Goal: Task Accomplishment & Management: Use online tool/utility

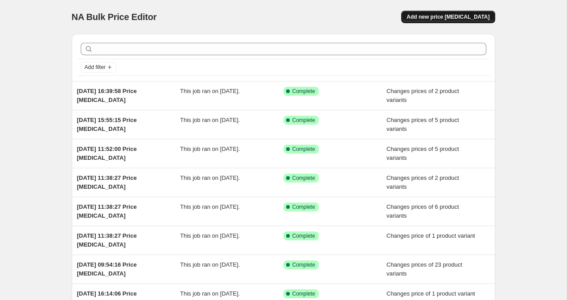
click at [438, 20] on button "Add new price [MEDICAL_DATA]" at bounding box center [448, 17] width 94 height 12
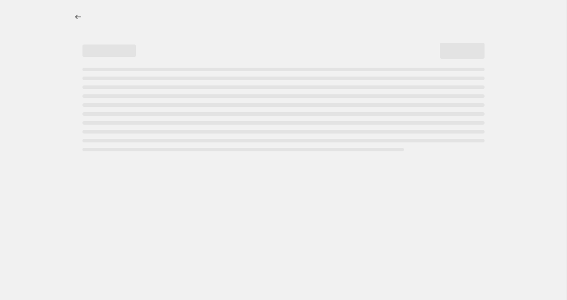
select select "percentage"
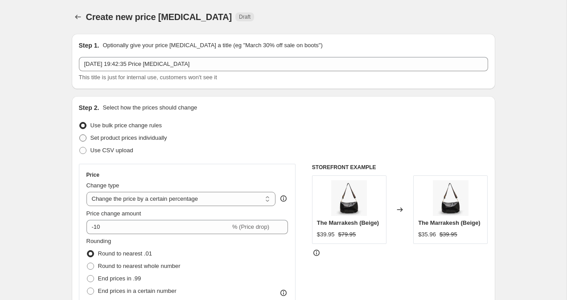
click at [84, 141] on span at bounding box center [82, 138] width 7 height 7
click at [80, 135] on input "Set product prices individually" at bounding box center [79, 135] width 0 height 0
radio input "true"
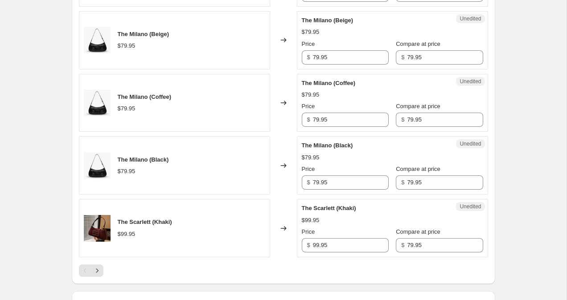
scroll to position [1464, 0]
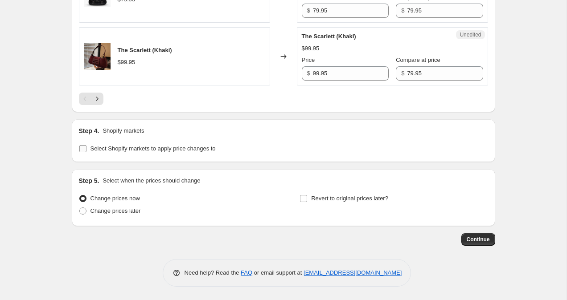
click at [86, 148] on span at bounding box center [83, 149] width 8 height 8
click at [86, 148] on input "Select Shopify markets to apply price changes to" at bounding box center [82, 148] width 7 height 7
checkbox input "true"
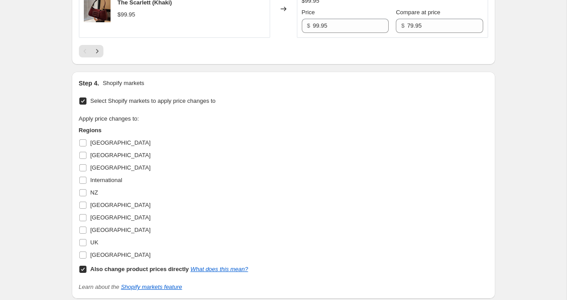
scroll to position [1581, 0]
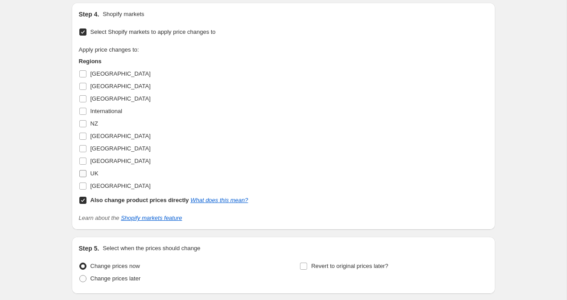
click at [80, 176] on input "UK" at bounding box center [82, 173] width 7 height 7
checkbox input "true"
click at [81, 200] on input "Also change product prices directly What does this mean?" at bounding box center [82, 200] width 7 height 7
checkbox input "false"
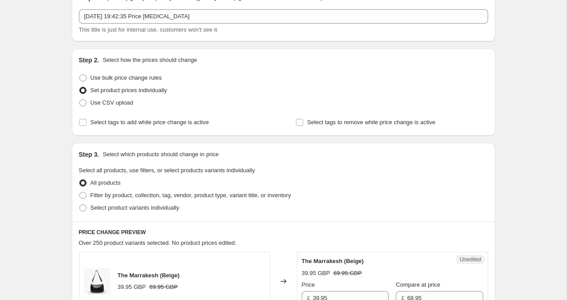
scroll to position [0, 0]
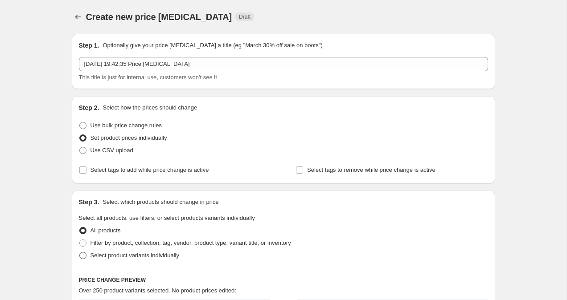
click at [85, 257] on span at bounding box center [82, 255] width 7 height 7
click at [80, 253] on input "Select product variants individually" at bounding box center [79, 252] width 0 height 0
radio input "true"
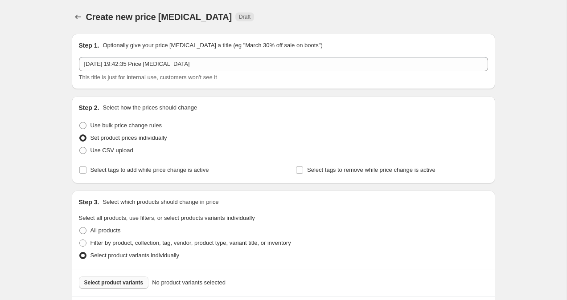
click at [117, 279] on button "Select product variants" at bounding box center [114, 283] width 70 height 12
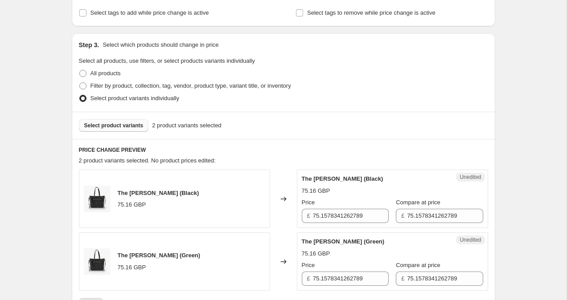
scroll to position [159, 0]
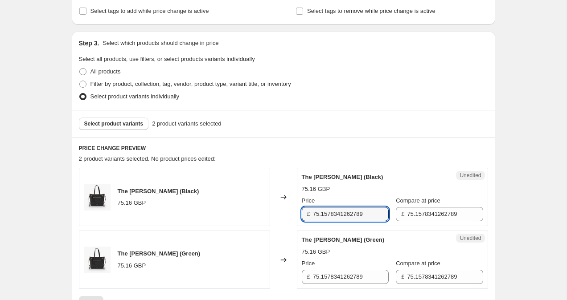
drag, startPoint x: 368, startPoint y: 213, endPoint x: 181, endPoint y: 209, distance: 187.2
click at [181, 209] on div "The Valeria (Black) 75.16 GBP Changed to Unedited The Valeria (Black) 75.16 GBP…" at bounding box center [283, 197] width 409 height 58
type input "59.95"
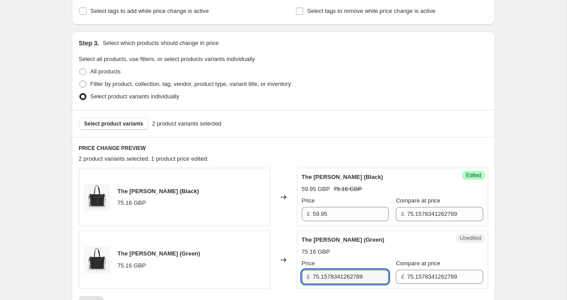
drag, startPoint x: 371, startPoint y: 279, endPoint x: 233, endPoint y: 270, distance: 138.8
click at [233, 270] on div "The Valeria (Green) 75.16 GBP Changed to Unedited The Valeria (Green) 75.16 GBP…" at bounding box center [283, 260] width 409 height 58
type input "59.95"
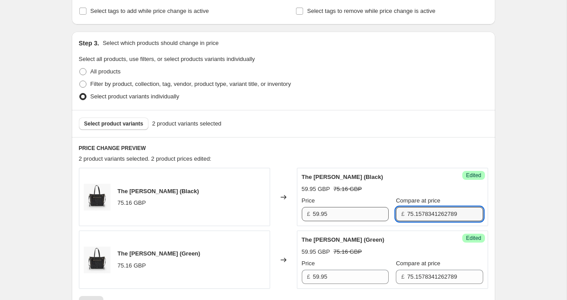
drag, startPoint x: 456, startPoint y: 215, endPoint x: 317, endPoint y: 213, distance: 138.6
click at [323, 214] on div "Price £ 59.95 Compare at price £ 75.1578341262789" at bounding box center [392, 208] width 181 height 25
type input "59.95"
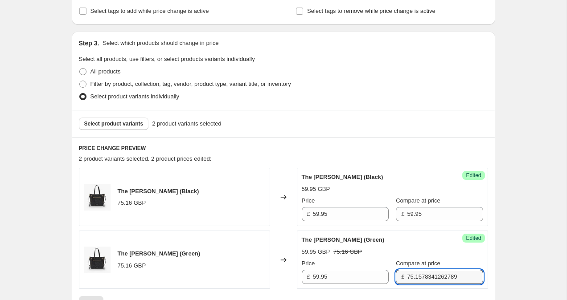
drag, startPoint x: 462, startPoint y: 279, endPoint x: 302, endPoint y: 275, distance: 160.9
click at [303, 275] on div "Price £ 59.95 Compare at price £ 75.1578341262789" at bounding box center [392, 271] width 181 height 25
type input "59.95"
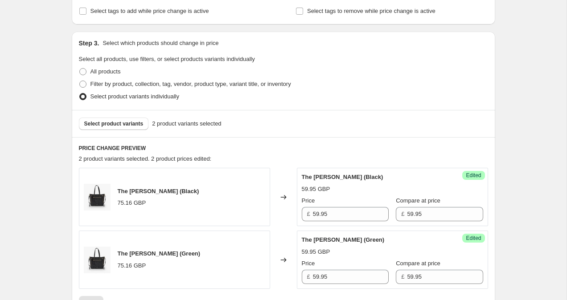
click at [555, 158] on div "Create new price change job. This page is ready Create new price change job Dra…" at bounding box center [283, 264] width 566 height 847
click at [315, 214] on input "59.95" at bounding box center [351, 214] width 76 height 14
type input "79.95"
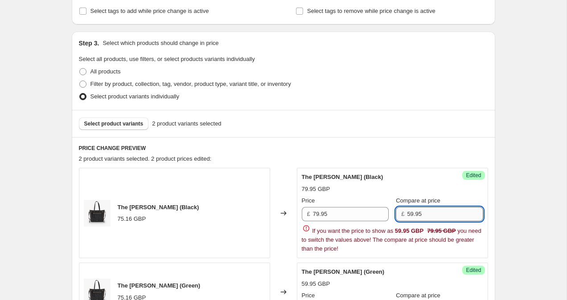
click at [402, 212] on div "£ 59.95" at bounding box center [439, 214] width 87 height 14
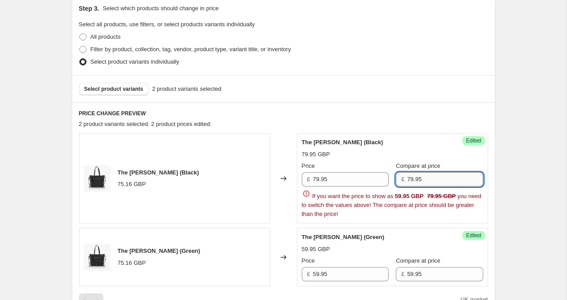
scroll to position [194, 0]
type input "79.95"
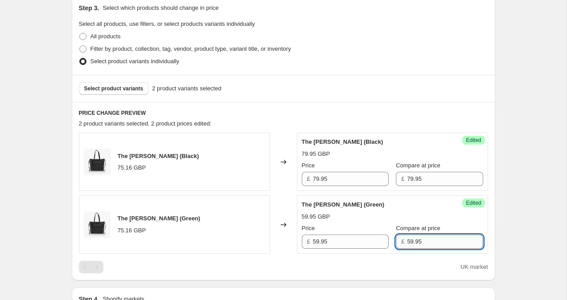
click at [401, 274] on div "PRICE CHANGE PREVIEW 2 product variants selected. 2 product prices edited: The …" at bounding box center [283, 191] width 423 height 179
type input "79.95"
click at [317, 238] on input "59.95" at bounding box center [351, 242] width 76 height 14
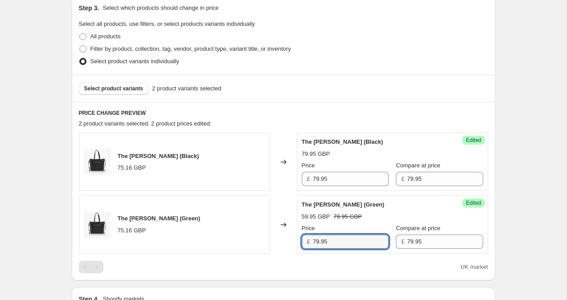
type input "79.95"
click at [531, 135] on div "Create new price change job. This page is ready Create new price change job Dra…" at bounding box center [283, 229] width 566 height 847
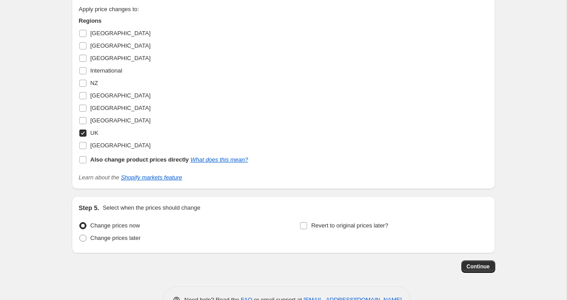
scroll to position [547, 0]
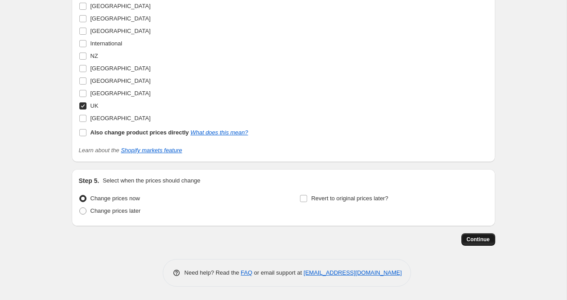
click at [489, 238] on button "Continue" at bounding box center [478, 239] width 34 height 12
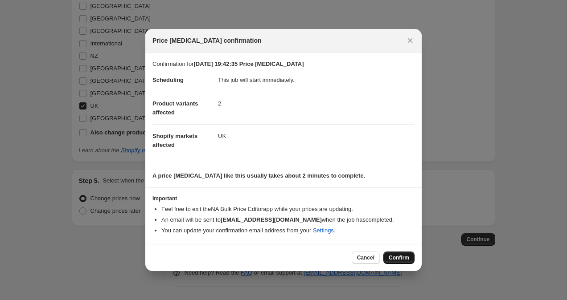
click at [400, 259] on span "Confirm" at bounding box center [399, 257] width 20 height 7
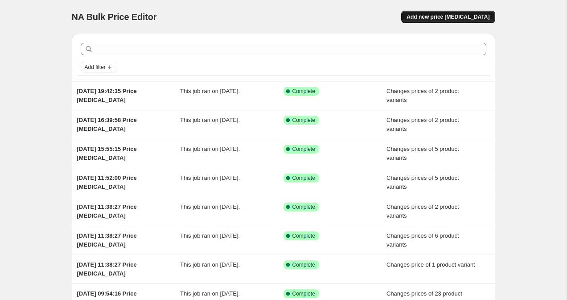
click at [468, 23] on button "Add new price [MEDICAL_DATA]" at bounding box center [448, 17] width 94 height 12
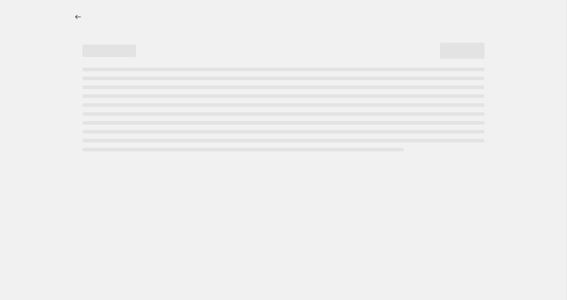
select select "percentage"
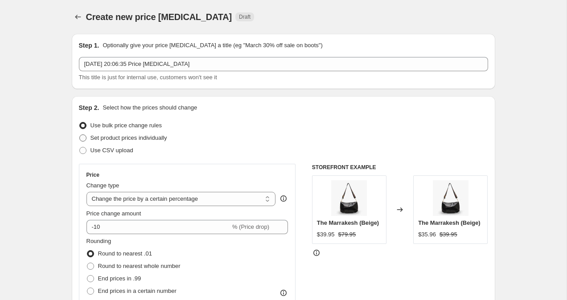
click at [83, 135] on span at bounding box center [82, 138] width 7 height 7
click at [80, 135] on input "Set product prices individually" at bounding box center [79, 135] width 0 height 0
radio input "true"
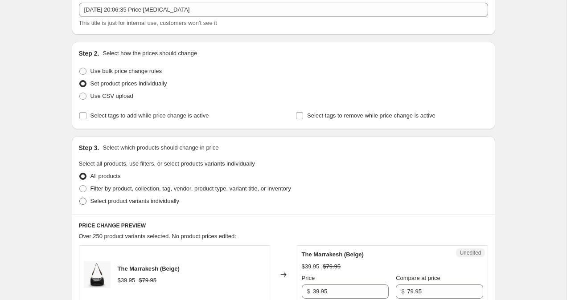
scroll to position [56, 0]
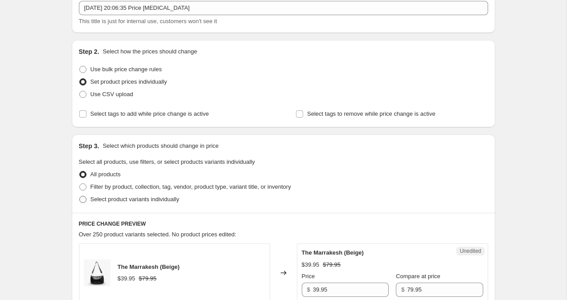
click at [84, 202] on span at bounding box center [82, 199] width 7 height 7
click at [80, 196] on input "Select product variants individually" at bounding box center [79, 196] width 0 height 0
radio input "true"
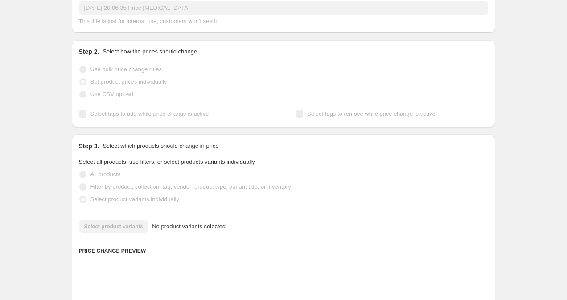
click at [127, 225] on div "Select product variants No product variants selected" at bounding box center [283, 227] width 409 height 12
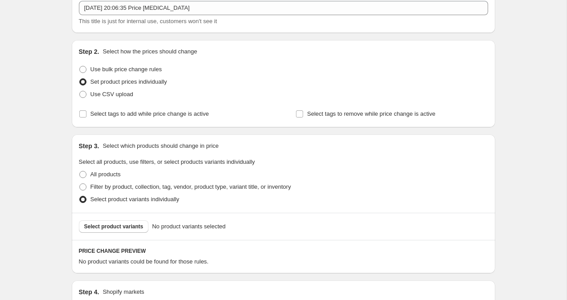
click at [127, 225] on span "Select product variants" at bounding box center [113, 226] width 59 height 7
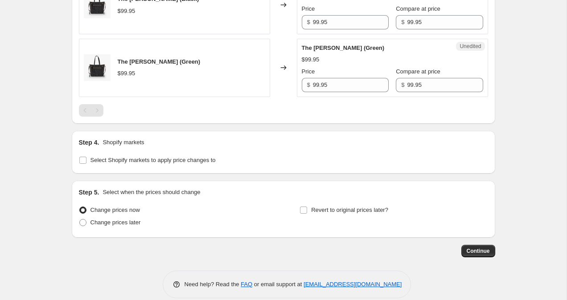
scroll to position [488, 0]
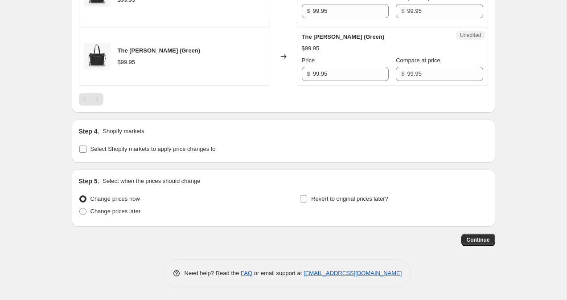
click at [81, 148] on input "Select Shopify markets to apply price changes to" at bounding box center [82, 149] width 7 height 7
checkbox input "true"
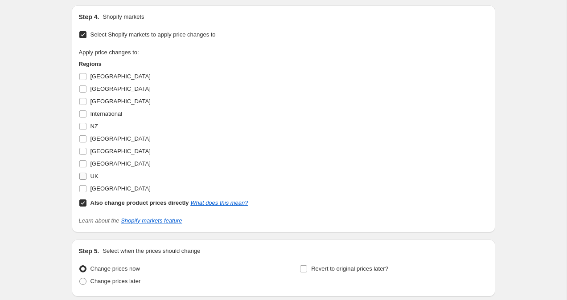
click at [83, 175] on input "UK" at bounding box center [82, 176] width 7 height 7
checkbox input "true"
click at [81, 204] on input "Also change product prices directly What does this mean?" at bounding box center [82, 203] width 7 height 7
checkbox input "false"
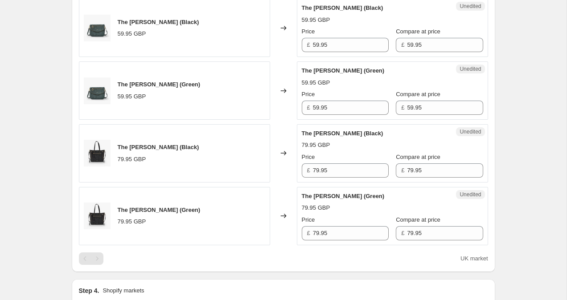
scroll to position [324, 0]
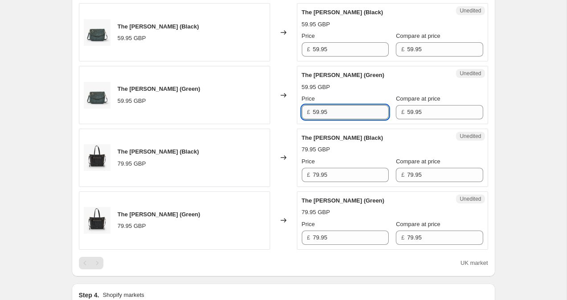
click at [316, 113] on input "59.95" at bounding box center [351, 112] width 76 height 14
type input "79.95"
click at [316, 51] on input "59.95" at bounding box center [351, 49] width 76 height 14
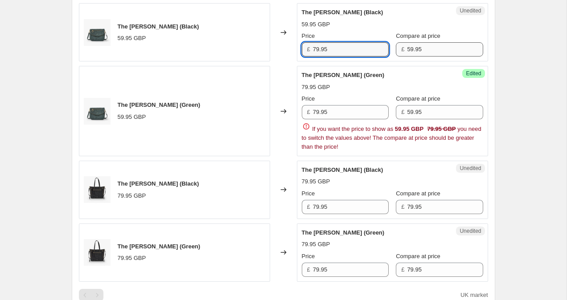
type input "79.95"
click at [401, 49] on div "£ 59.95" at bounding box center [439, 49] width 87 height 14
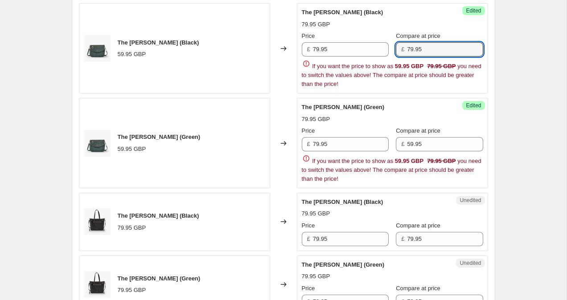
type input "79.95"
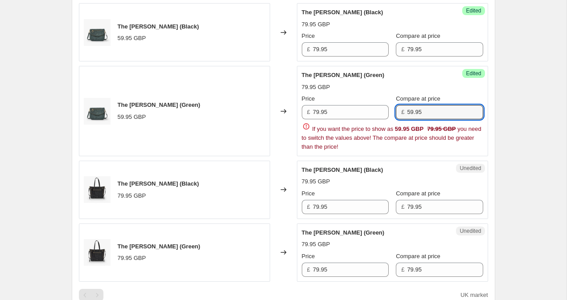
click at [412, 143] on div "Price £ 79.95 Compare at price £ 59.95 If you want the price to show as 59.95 G…" at bounding box center [392, 122] width 181 height 57
type input "79.95"
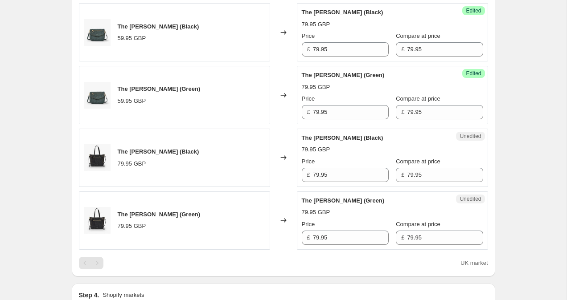
click at [554, 94] on div "Create new price [MEDICAL_DATA]. This page is ready Create new price [MEDICAL_D…" at bounding box center [283, 162] width 566 height 973
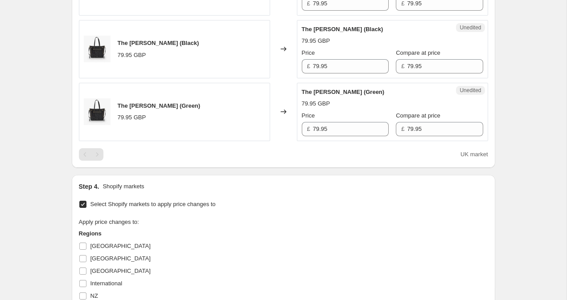
scroll to position [673, 0]
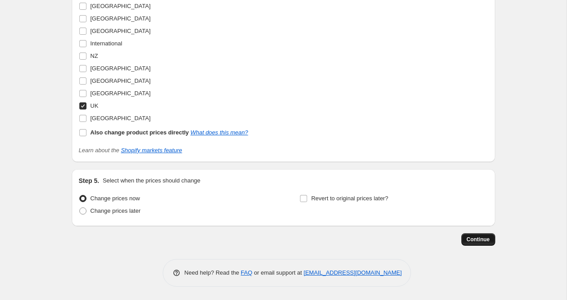
click at [490, 236] on button "Continue" at bounding box center [478, 239] width 34 height 12
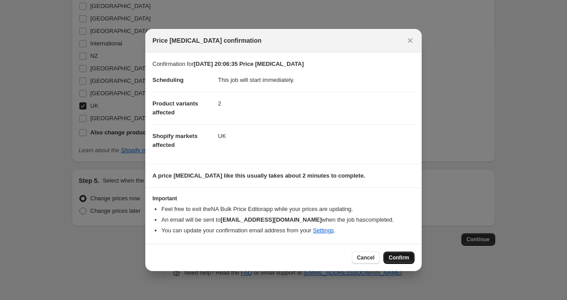
click at [404, 261] on span "Confirm" at bounding box center [399, 257] width 20 height 7
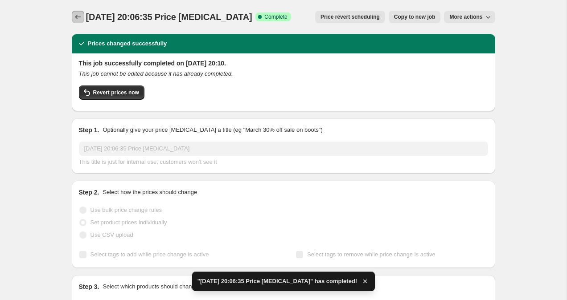
click at [74, 16] on icon "Price change jobs" at bounding box center [78, 16] width 9 height 9
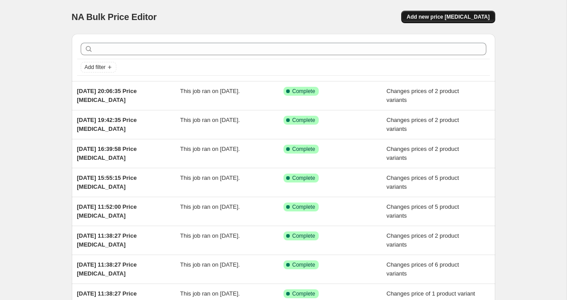
click at [438, 16] on span "Add new price [MEDICAL_DATA]" at bounding box center [447, 16] width 83 height 7
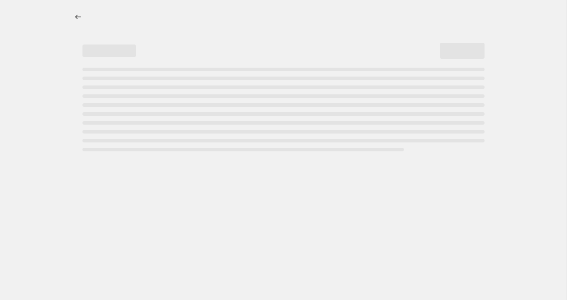
select select "percentage"
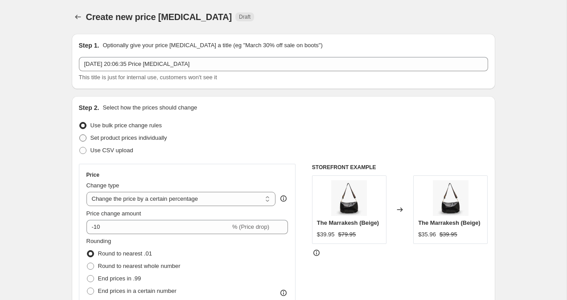
click at [85, 138] on span at bounding box center [82, 138] width 7 height 7
click at [80, 135] on input "Set product prices individually" at bounding box center [79, 135] width 0 height 0
radio input "true"
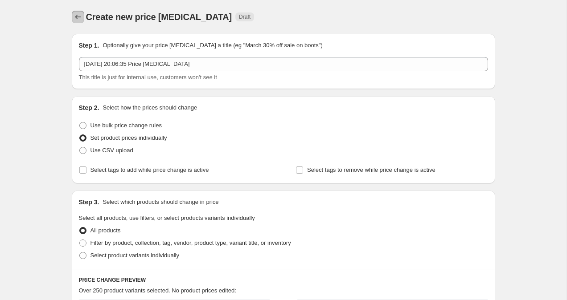
click at [78, 15] on icon "Price change jobs" at bounding box center [78, 16] width 9 height 9
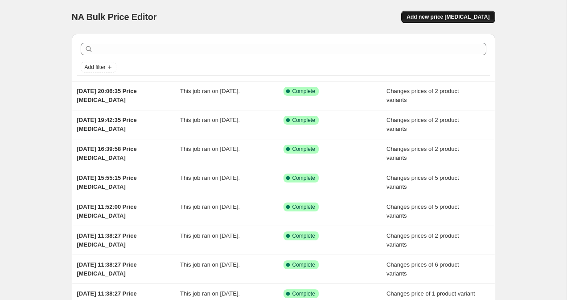
click at [442, 17] on span "Add new price [MEDICAL_DATA]" at bounding box center [447, 16] width 83 height 7
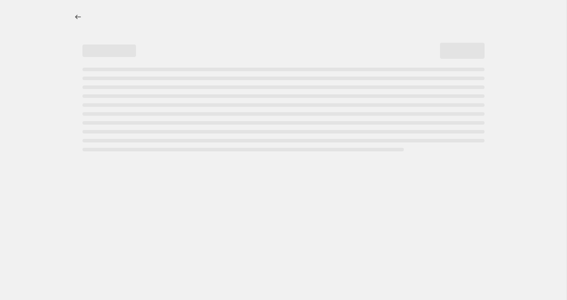
select select "percentage"
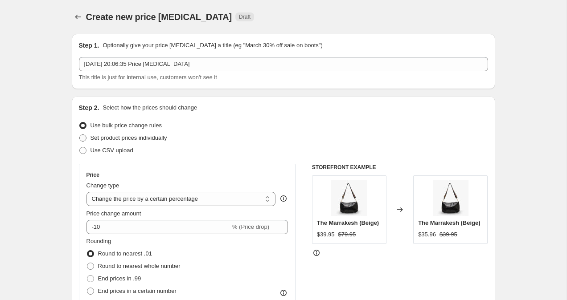
click at [79, 135] on span at bounding box center [82, 138] width 7 height 7
click at [79, 135] on input "Set product prices individually" at bounding box center [79, 135] width 0 height 0
radio input "true"
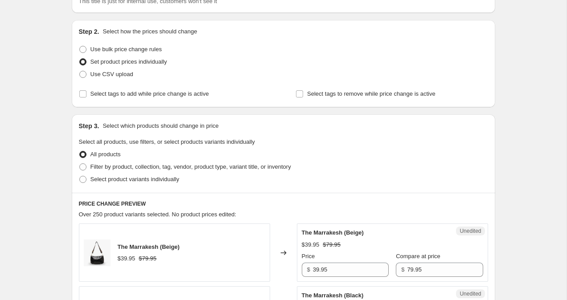
scroll to position [75, 0]
click at [82, 178] on span at bounding box center [82, 180] width 7 height 7
click at [80, 177] on input "Select product variants individually" at bounding box center [79, 177] width 0 height 0
radio input "true"
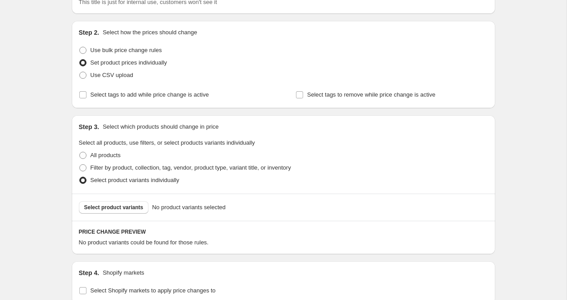
click at [110, 209] on span "Select product variants" at bounding box center [113, 207] width 59 height 7
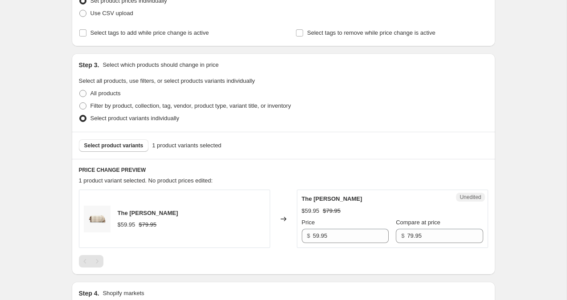
scroll to position [300, 0]
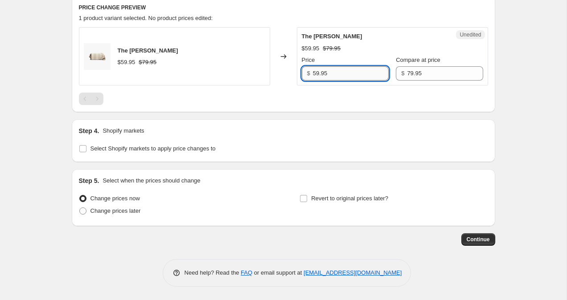
click at [316, 73] on input "59.95" at bounding box center [351, 73] width 76 height 14
type input "49.95"
click at [523, 71] on div "Create new price [MEDICAL_DATA]. This page is ready Create new price [MEDICAL_D…" at bounding box center [283, 0] width 566 height 600
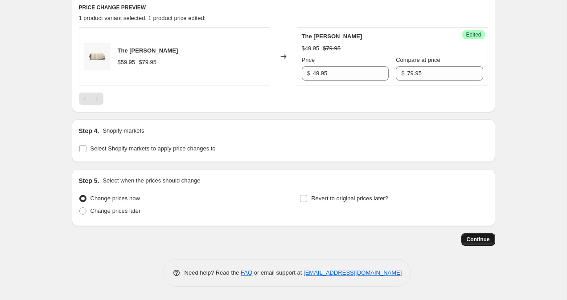
click at [484, 241] on span "Continue" at bounding box center [477, 239] width 23 height 7
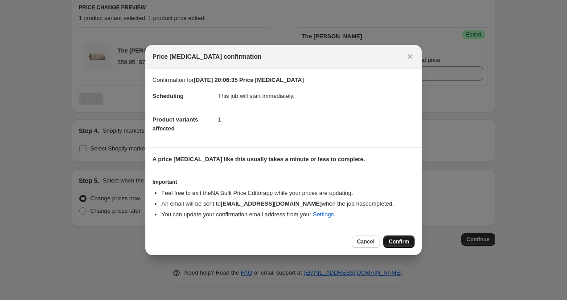
click at [406, 245] on button "Confirm" at bounding box center [398, 242] width 31 height 12
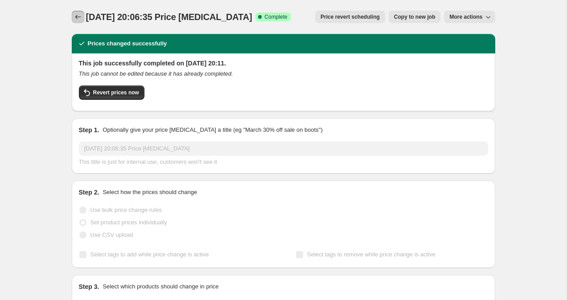
click at [80, 13] on icon "Price change jobs" at bounding box center [78, 16] width 9 height 9
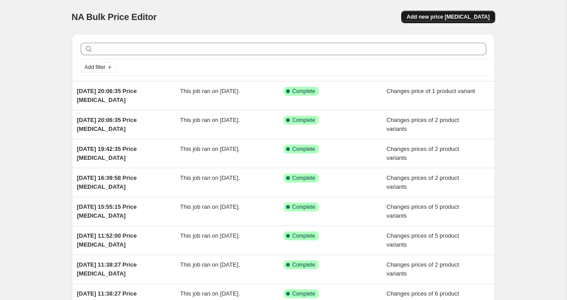
click at [462, 12] on button "Add new price [MEDICAL_DATA]" at bounding box center [448, 17] width 94 height 12
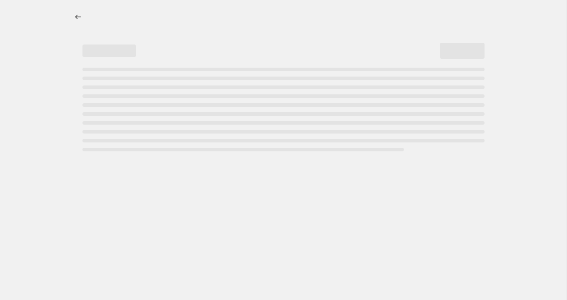
select select "percentage"
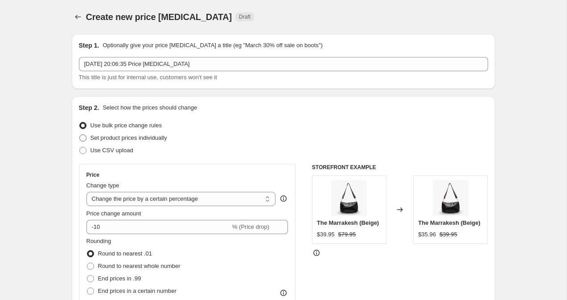
click at [83, 139] on span at bounding box center [82, 138] width 7 height 7
click at [80, 135] on input "Set product prices individually" at bounding box center [79, 135] width 0 height 0
radio input "true"
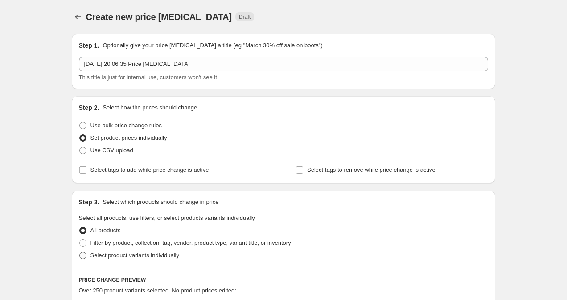
click at [82, 256] on span at bounding box center [82, 255] width 7 height 7
click at [80, 253] on input "Select product variants individually" at bounding box center [79, 252] width 0 height 0
radio input "true"
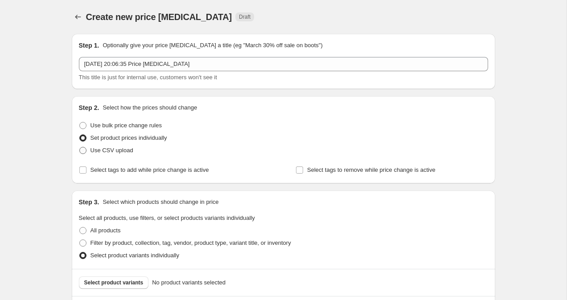
scroll to position [41, 0]
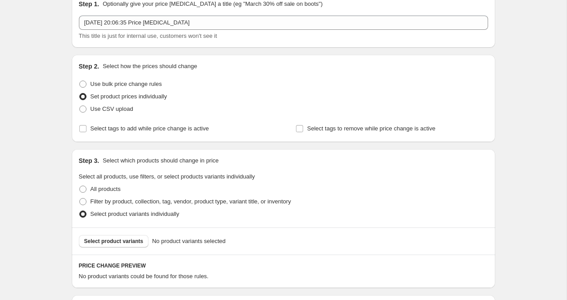
click at [127, 248] on div "Select product variants No product variants selected" at bounding box center [283, 241] width 423 height 27
click at [127, 245] on button "Select product variants" at bounding box center [114, 241] width 70 height 12
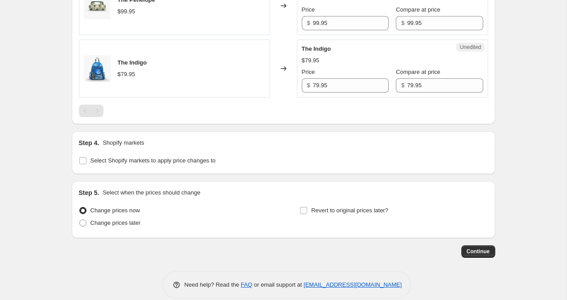
scroll to position [802, 0]
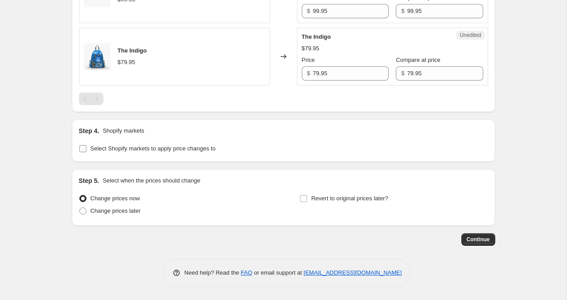
click at [82, 149] on input "Select Shopify markets to apply price changes to" at bounding box center [82, 148] width 7 height 7
checkbox input "true"
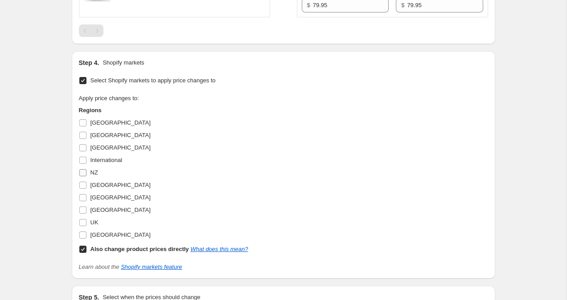
scroll to position [871, 0]
click at [85, 221] on input "UK" at bounding box center [82, 221] width 7 height 7
checkbox input "true"
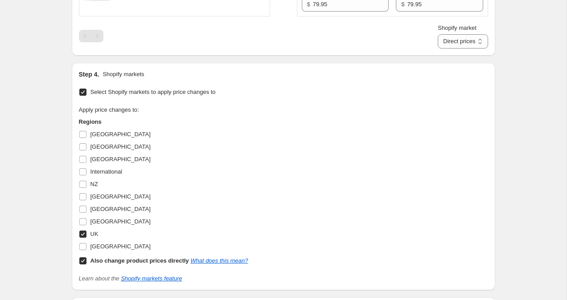
click at [83, 260] on input "Also change product prices directly What does this mean?" at bounding box center [82, 261] width 7 height 7
checkbox input "false"
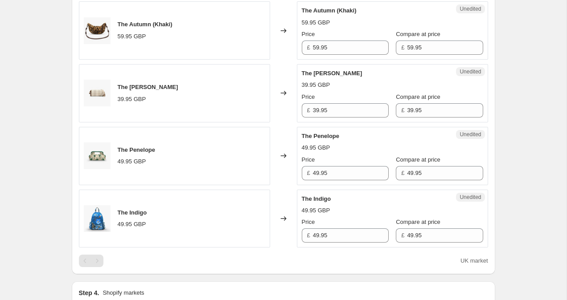
scroll to position [699, 0]
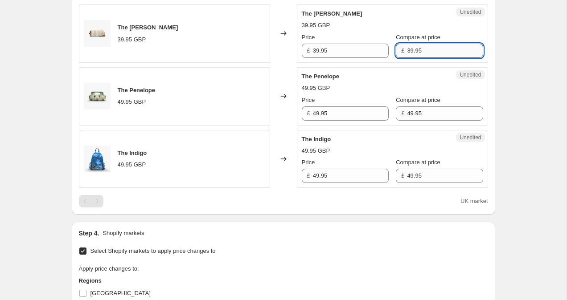
click at [407, 50] on input "39.95" at bounding box center [445, 51] width 76 height 14
type input "49.95"
click at [316, 53] on input "39.95" at bounding box center [351, 51] width 76 height 14
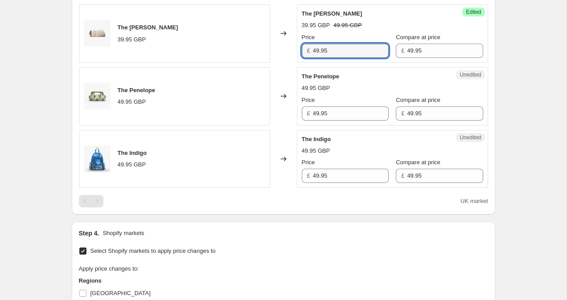
type input "49.95"
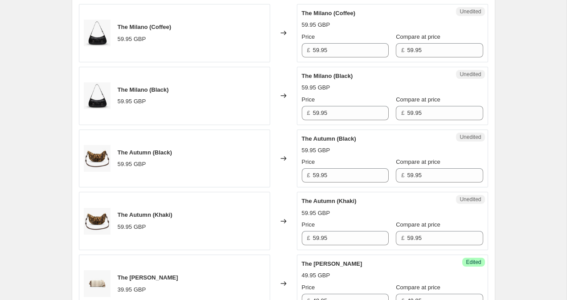
scroll to position [450, 0]
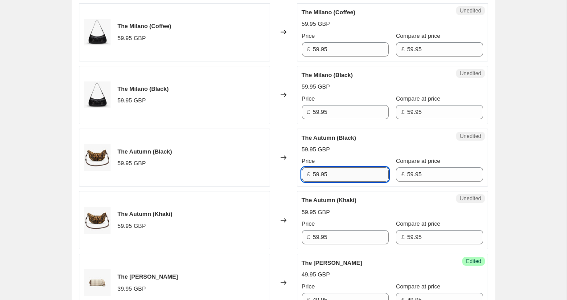
click at [316, 176] on input "59.95" at bounding box center [351, 175] width 76 height 14
type input "49.95"
click at [317, 237] on input "59.95" at bounding box center [351, 237] width 76 height 14
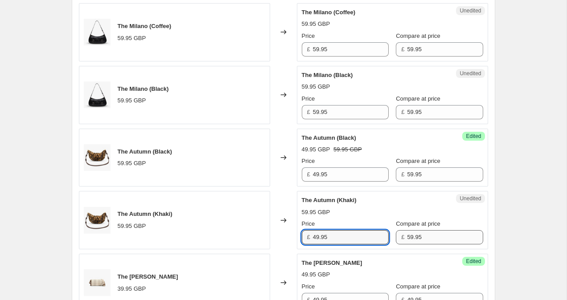
type input "49.95"
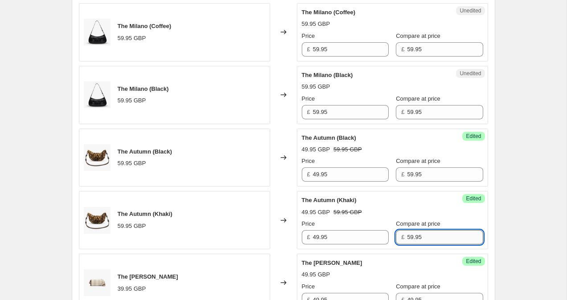
click at [407, 238] on input "59.95" at bounding box center [445, 237] width 76 height 14
type input "49.95"
click at [407, 176] on input "59.95" at bounding box center [445, 175] width 76 height 14
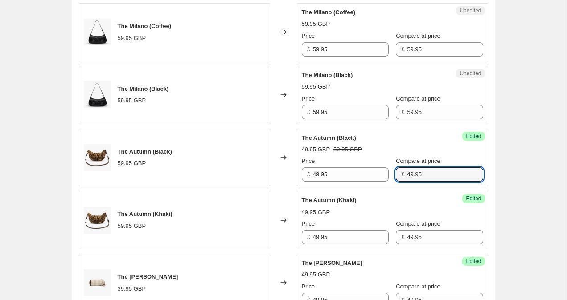
type input "49.95"
click at [552, 148] on div "Create new price [MEDICAL_DATA]. This page is ready Create new price [MEDICAL_D…" at bounding box center [283, 193] width 566 height 1287
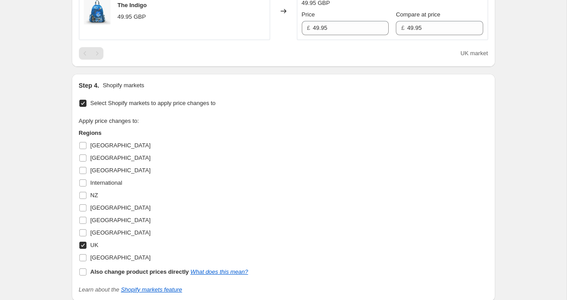
scroll to position [986, 0]
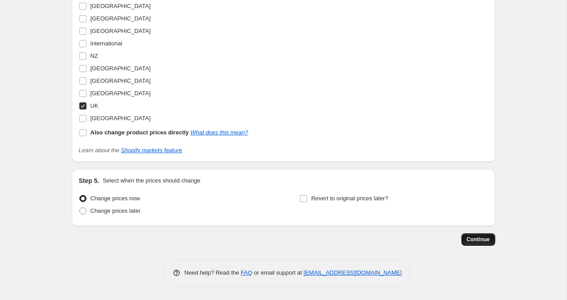
click at [485, 240] on span "Continue" at bounding box center [477, 239] width 23 height 7
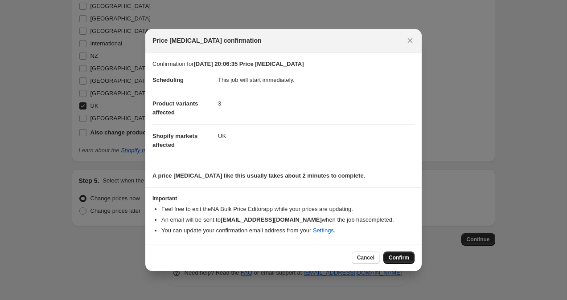
click at [393, 258] on span "Confirm" at bounding box center [399, 257] width 20 height 7
